Goal: Find specific page/section: Find specific page/section

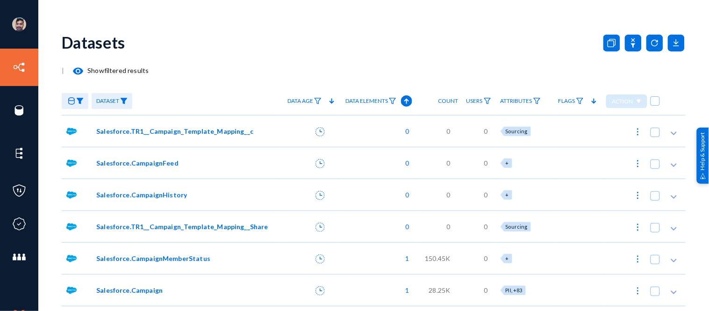
click at [36, 26] on link "russel" at bounding box center [57, 24] width 48 height 11
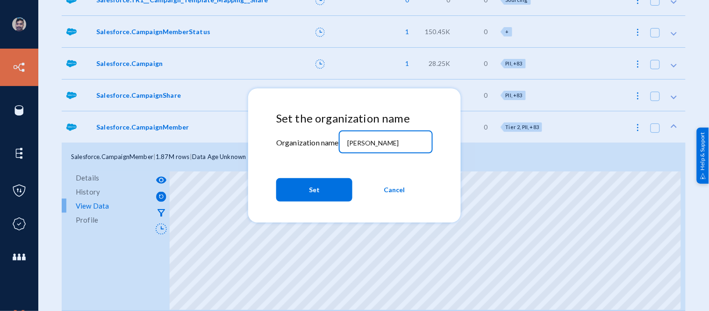
drag, startPoint x: 382, startPoint y: 138, endPoint x: 308, endPoint y: 139, distance: 73.8
click at [308, 139] on div "Set the organization name Organization name russel Set Cancel" at bounding box center [354, 159] width 156 height 94
type input "milestoneprivacy"
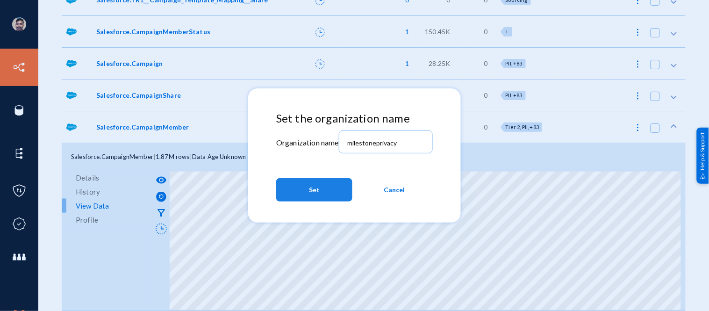
click at [313, 189] on span "Set" at bounding box center [314, 189] width 11 height 17
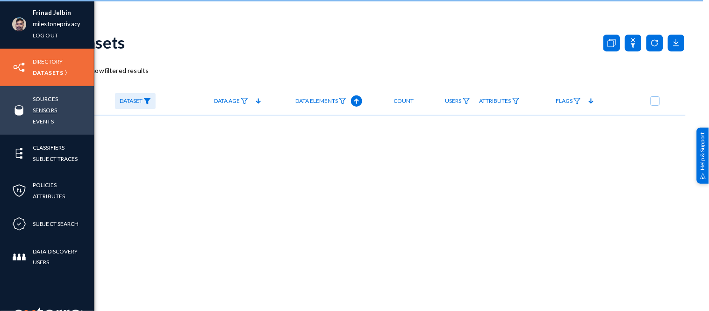
click at [48, 106] on link "Sensors" at bounding box center [45, 110] width 24 height 11
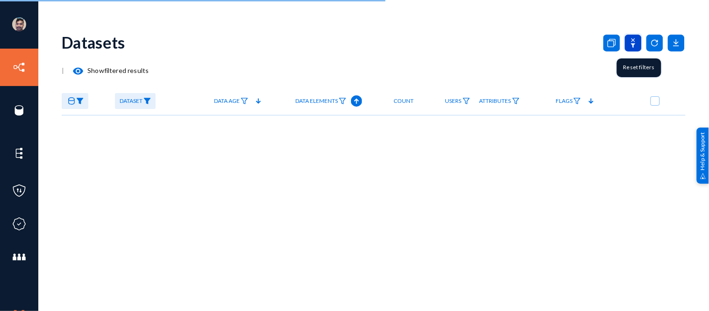
click at [635, 39] on icon at bounding box center [632, 43] width 17 height 17
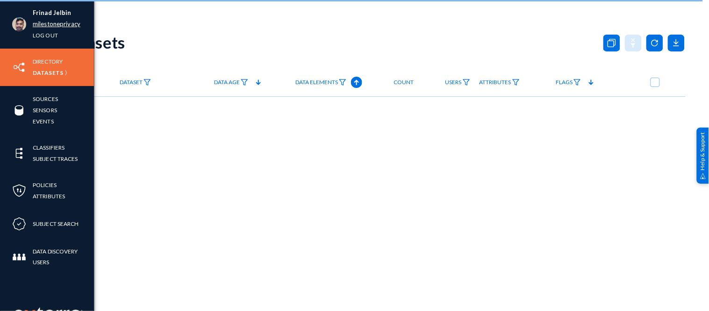
click at [42, 24] on link "milestoneprivacy" at bounding box center [57, 24] width 48 height 11
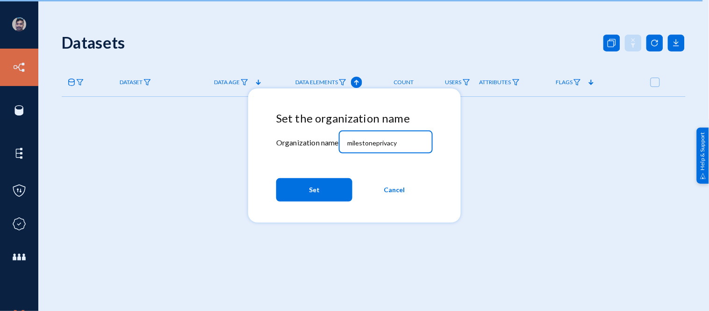
drag, startPoint x: 402, startPoint y: 145, endPoint x: 288, endPoint y: 130, distance: 115.4
click at [288, 130] on div "Set the organization name Organization name milestoneprivacy Set Cancel" at bounding box center [354, 159] width 156 height 94
type input "russel"
click at [311, 184] on span "Set" at bounding box center [314, 189] width 11 height 17
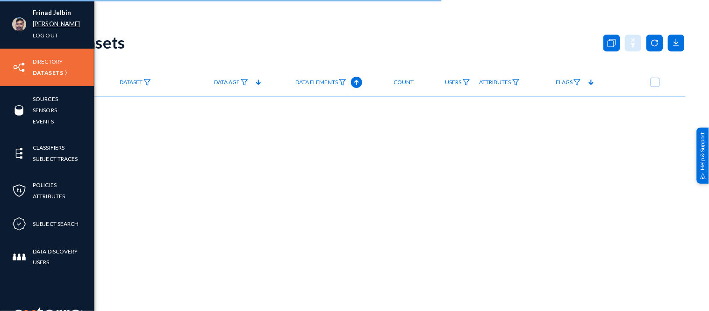
click at [39, 24] on link "[PERSON_NAME]" at bounding box center [57, 24] width 48 height 11
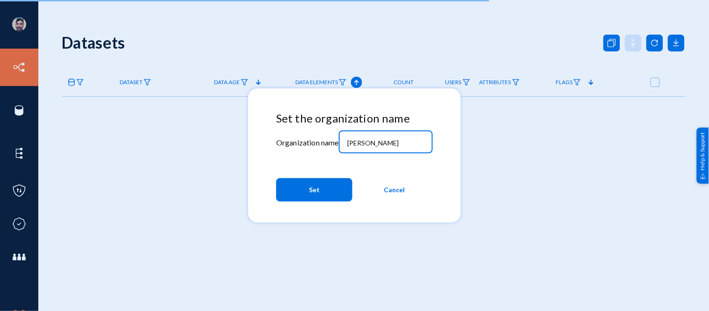
click at [365, 139] on input "[PERSON_NAME]" at bounding box center [387, 143] width 80 height 8
type input "bhm"
click at [315, 194] on span "Set" at bounding box center [314, 189] width 11 height 17
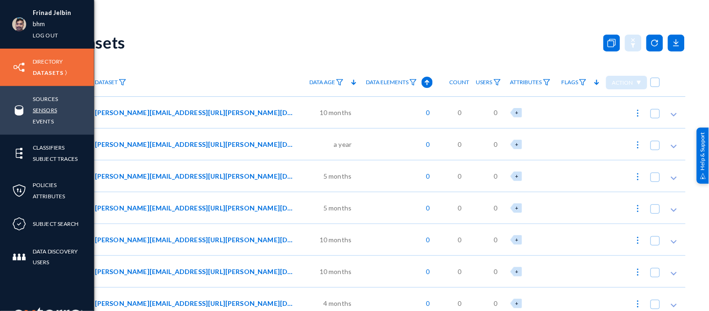
click at [39, 106] on link "Sensors" at bounding box center [45, 110] width 24 height 11
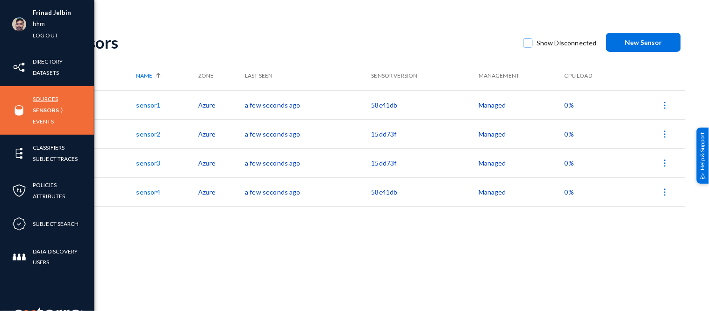
click at [44, 97] on link "Sources" at bounding box center [45, 98] width 25 height 11
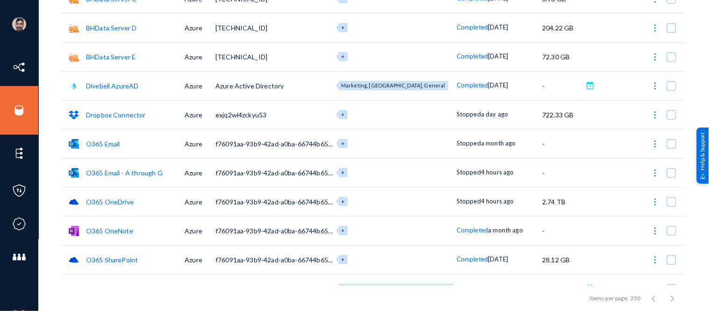
scroll to position [124, 0]
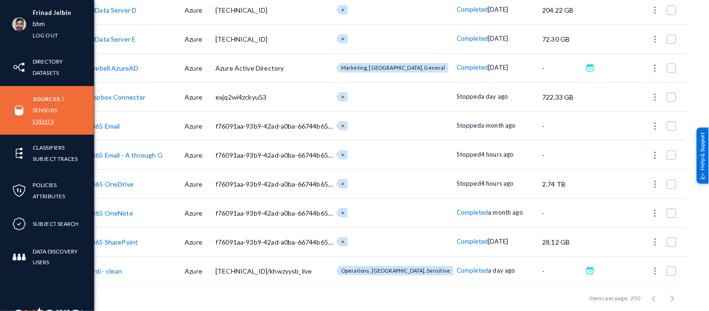
click at [40, 124] on link "Events" at bounding box center [43, 121] width 21 height 11
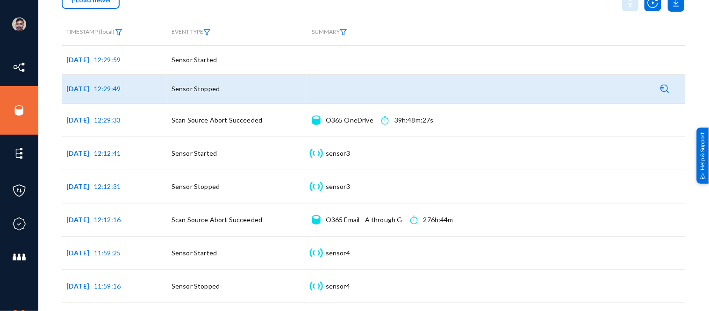
scroll to position [71, 0]
